Goal: Complete application form

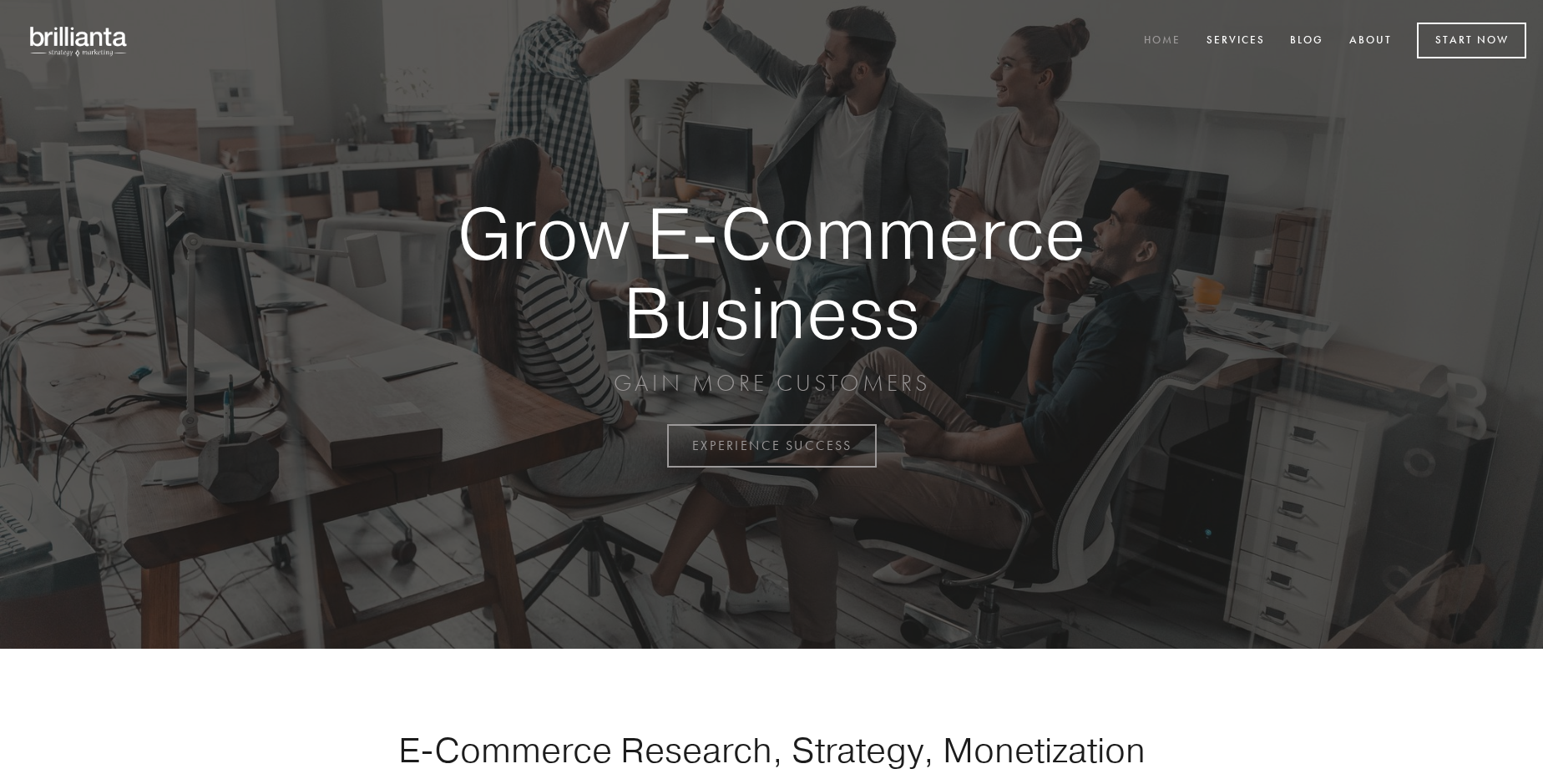
scroll to position [4375, 0]
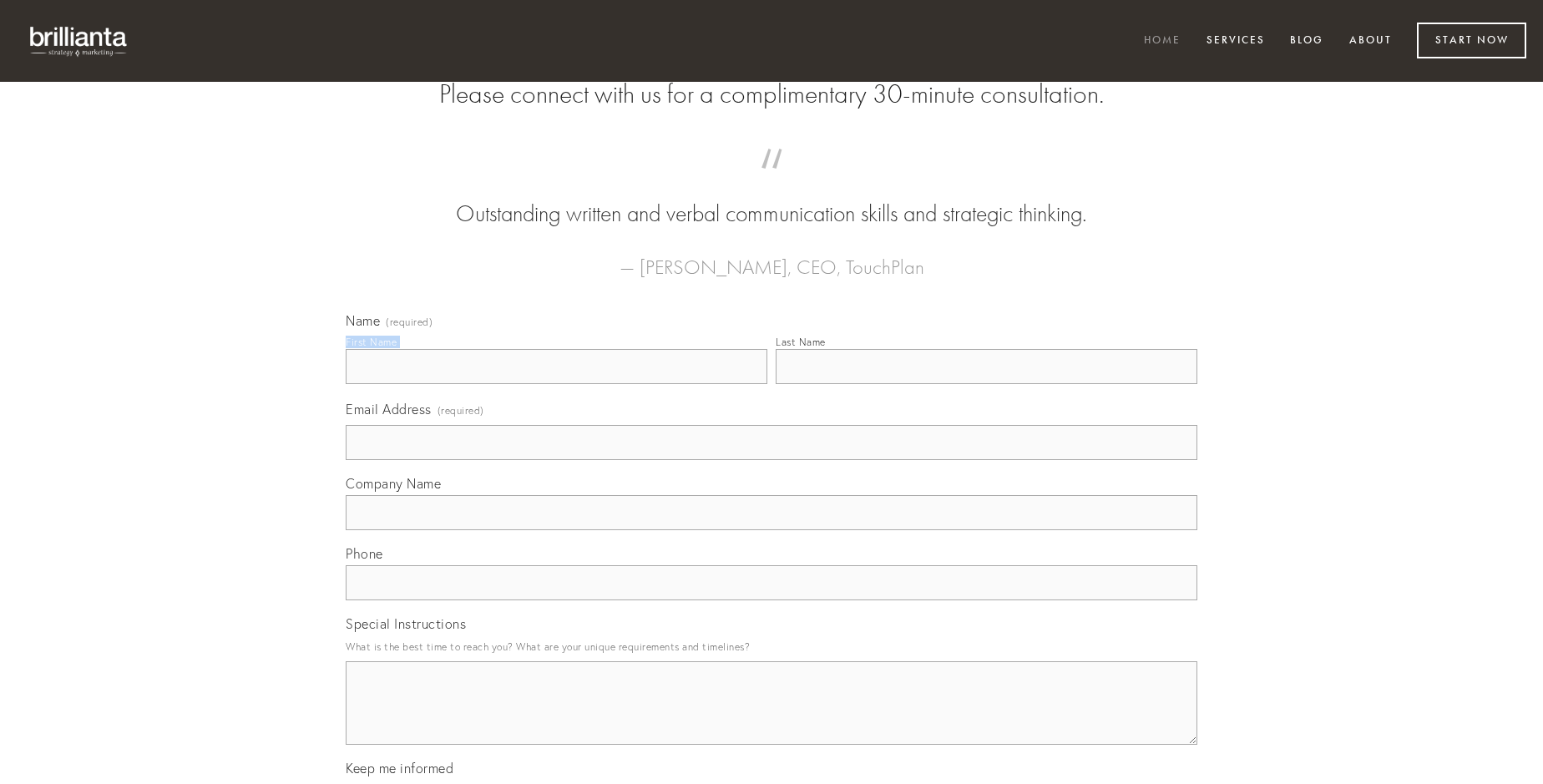
type input "[PERSON_NAME]"
click at [986, 384] on input "Last Name" at bounding box center [986, 366] width 422 height 35
type input "[PERSON_NAME]"
click at [772, 460] on input "Email Address (required)" at bounding box center [772, 442] width 851 height 35
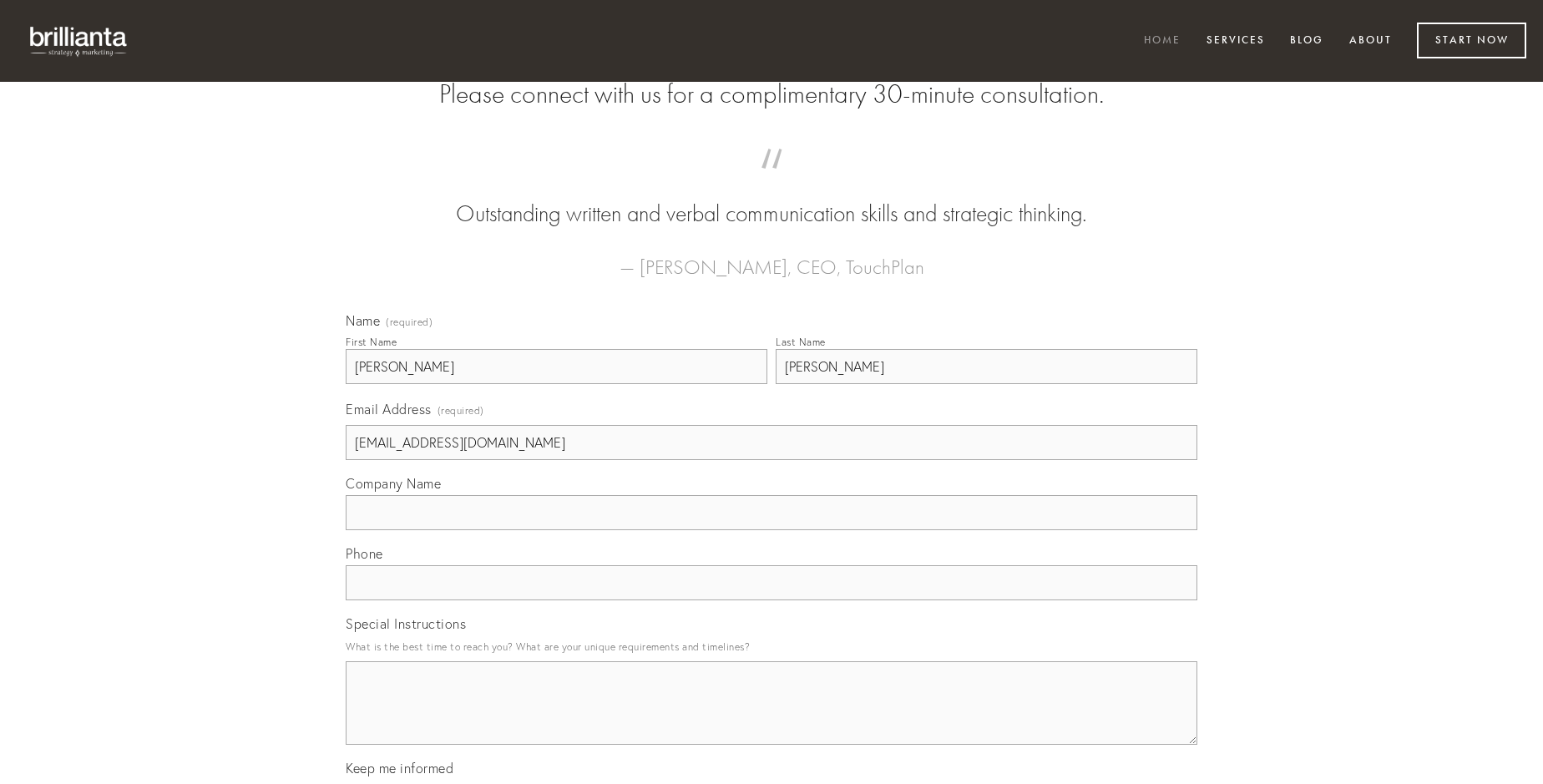
type input "[EMAIL_ADDRESS][DOMAIN_NAME]"
click at [772, 530] on input "Company Name" at bounding box center [772, 512] width 851 height 35
type input "tempora"
click at [772, 600] on input "text" at bounding box center [772, 582] width 851 height 35
click at [772, 718] on textarea "Special Instructions" at bounding box center [772, 703] width 851 height 84
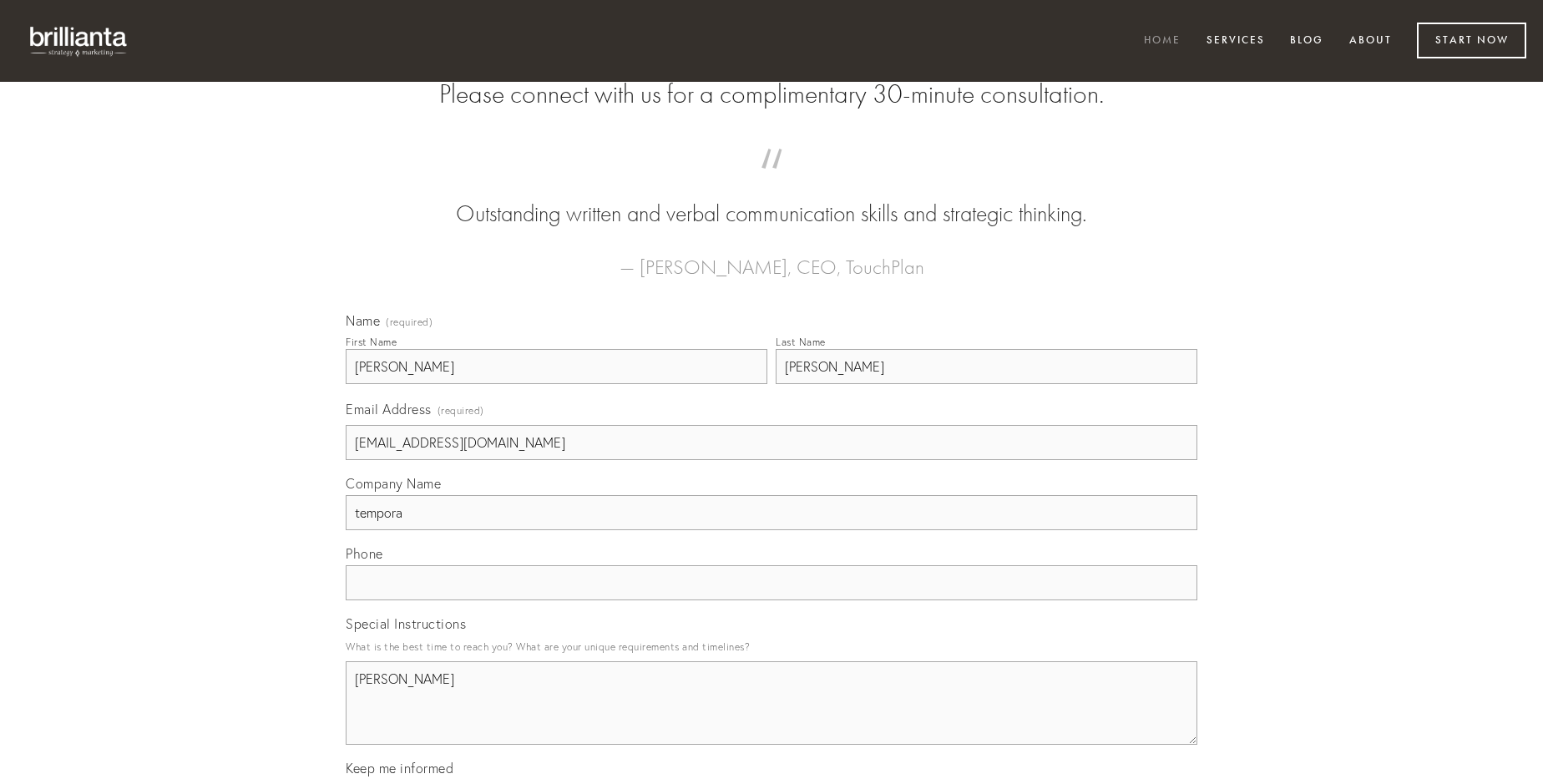
type textarea "[PERSON_NAME]"
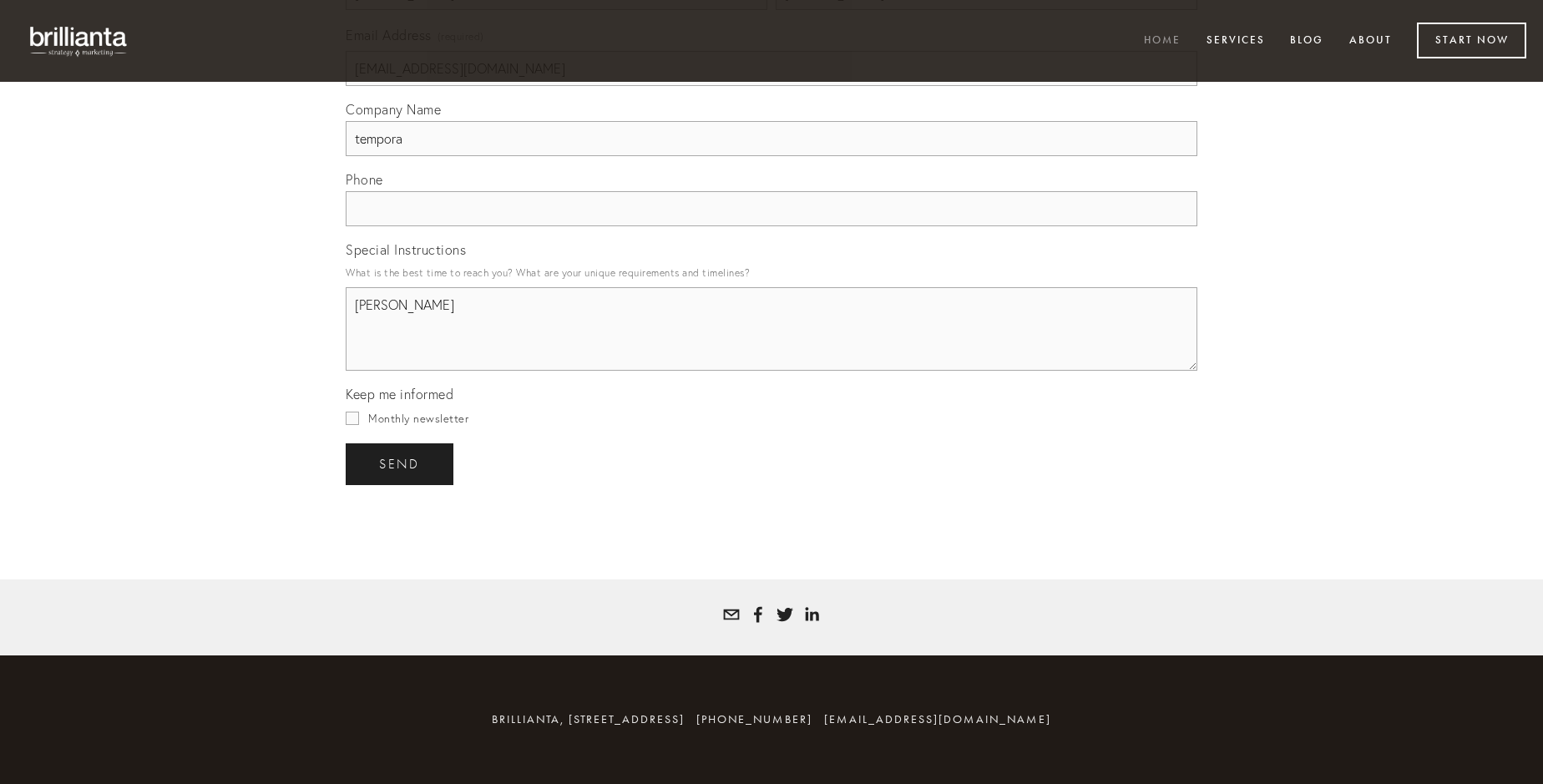
click at [400, 464] on span "send" at bounding box center [399, 464] width 41 height 15
